Goal: Find specific page/section: Find specific page/section

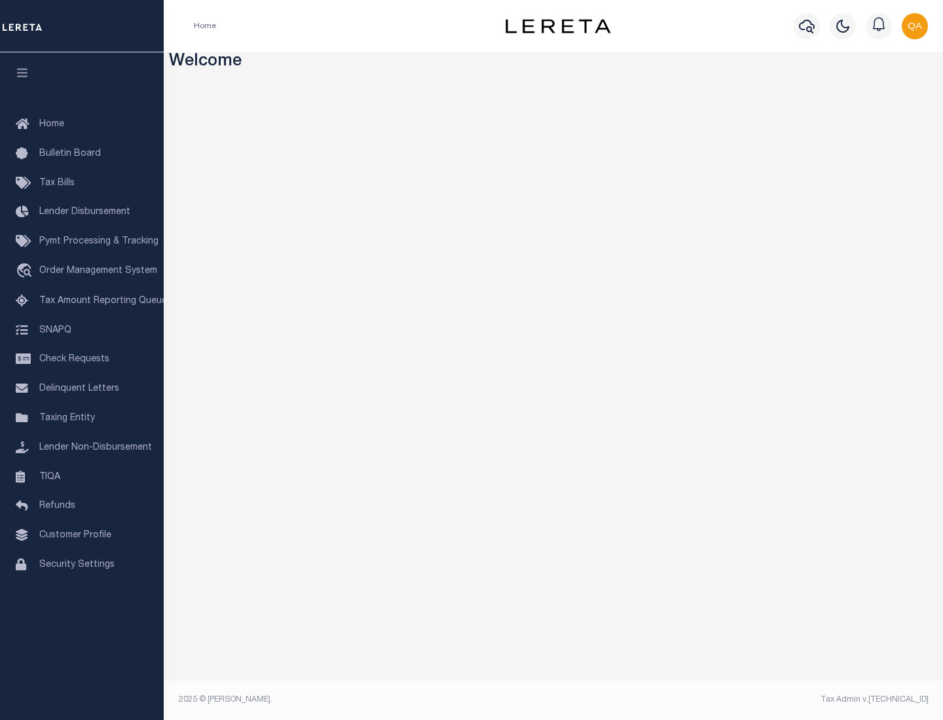
click at [82, 360] on span "Check Requests" at bounding box center [74, 359] width 70 height 9
select select "50"
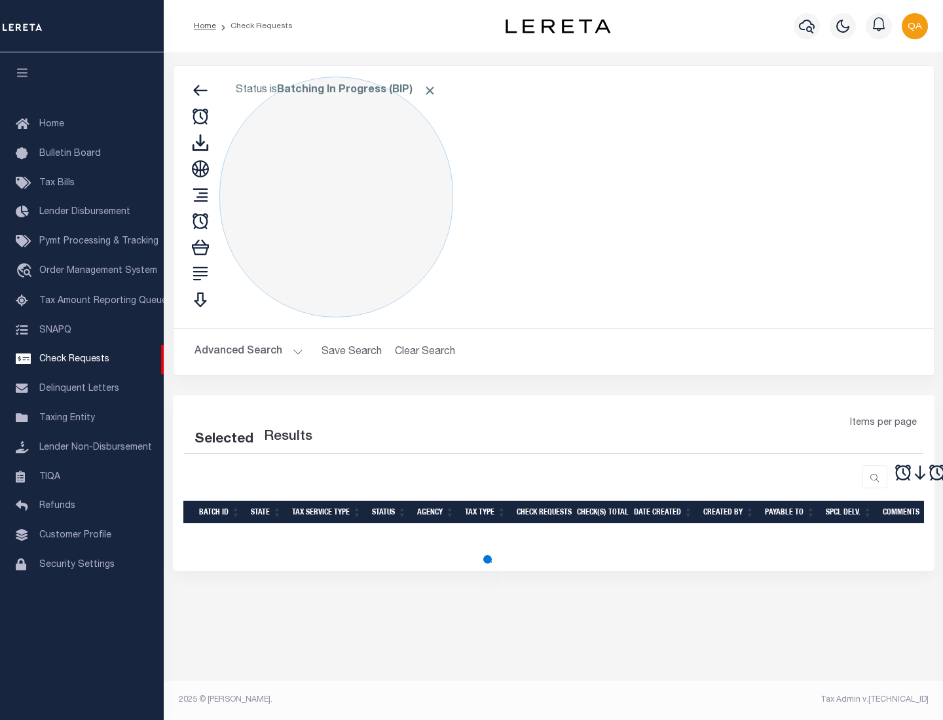
select select "50"
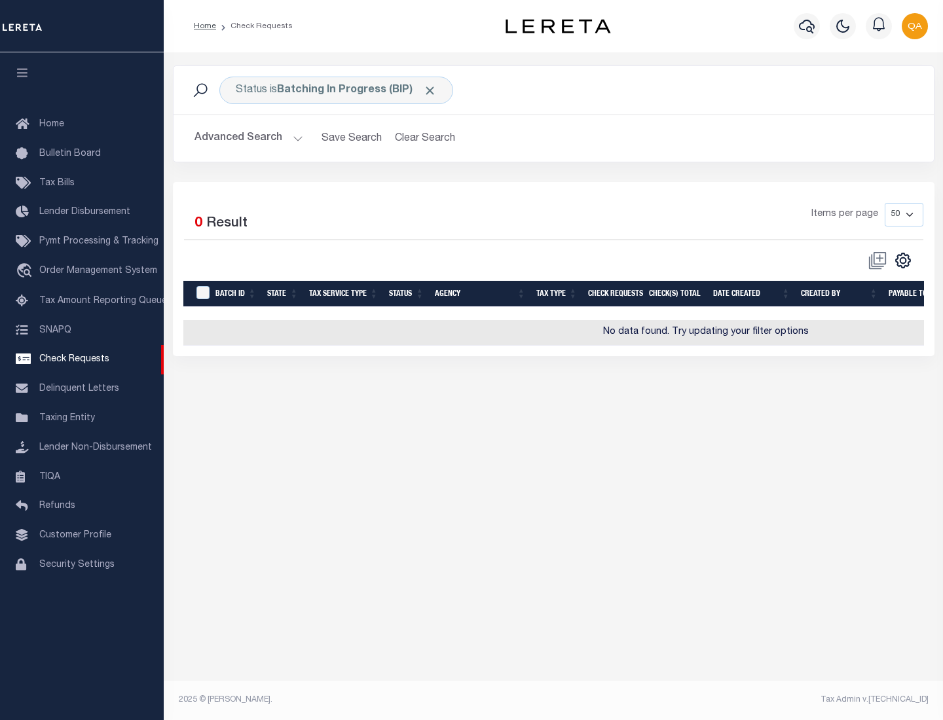
click at [430, 90] on span "Click to Remove" at bounding box center [430, 91] width 14 height 14
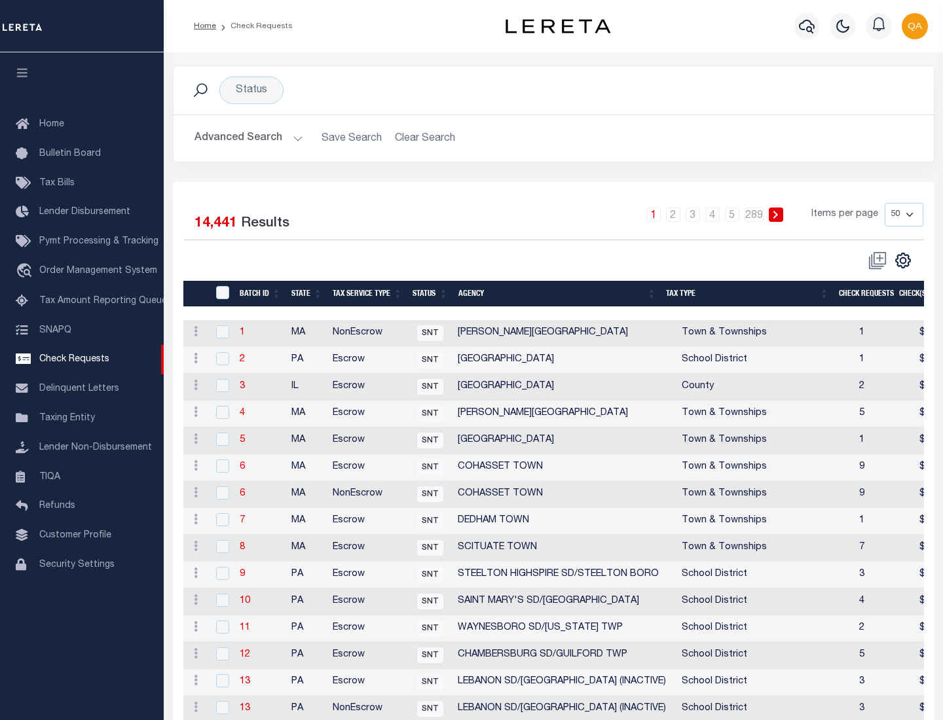
scroll to position [631, 0]
